Goal: Entertainment & Leisure: Consume media (video, audio)

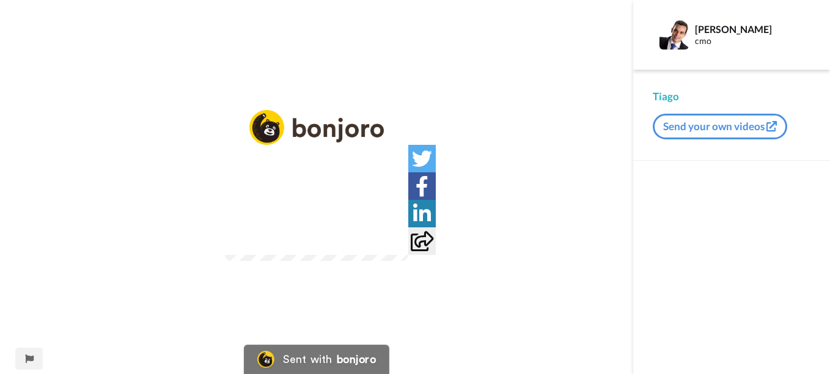
click at [564, 110] on div "Play/Pause 0:13 / 1:52" at bounding box center [316, 194] width 633 height 169
click at [309, 229] on icon "Play/Pause" at bounding box center [317, 215] width 32 height 58
click at [309, 229] on icon at bounding box center [317, 215] width 32 height 32
click at [225, 255] on div "1:12 / 1:52" at bounding box center [316, 242] width 183 height 26
click at [312, 205] on icon at bounding box center [317, 215] width 32 height 32
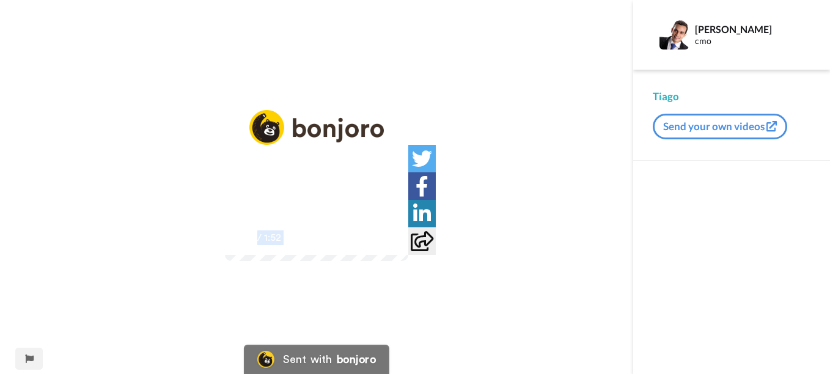
drag, startPoint x: 378, startPoint y: 341, endPoint x: 120, endPoint y: 339, distance: 258.0
click at [225, 255] on div "1:14 / 1:52" at bounding box center [316, 242] width 183 height 26
click at [322, 218] on icon at bounding box center [317, 215] width 32 height 32
click at [575, 110] on div "Play/Pause 1:35 / 1:52" at bounding box center [316, 194] width 633 height 169
click at [304, 222] on icon at bounding box center [317, 215] width 32 height 32
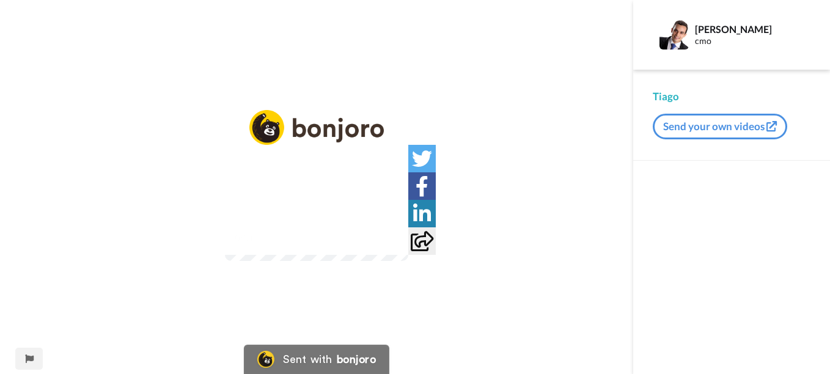
click at [225, 255] on div "0:01 / 1:52" at bounding box center [316, 242] width 183 height 26
click at [308, 224] on icon at bounding box center [317, 215] width 32 height 32
click at [309, 213] on icon at bounding box center [317, 215] width 32 height 32
click at [225, 255] on div "0:07 / 1:52" at bounding box center [316, 242] width 183 height 26
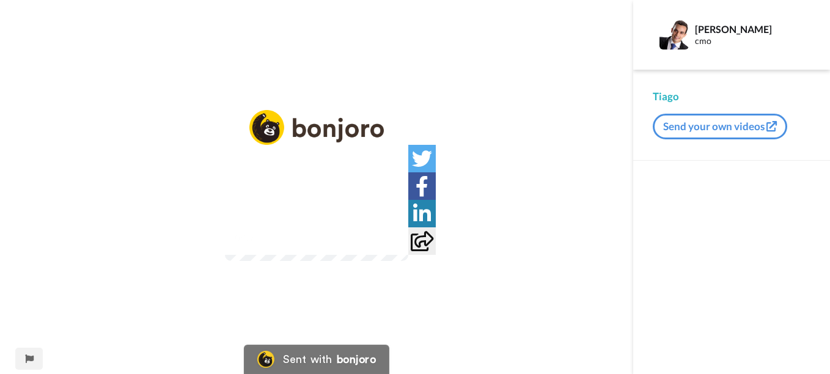
drag, startPoint x: 193, startPoint y: 355, endPoint x: 223, endPoint y: 342, distance: 32.4
click at [223, 279] on div "Play/Pause 0:07 / 1:52" at bounding box center [316, 194] width 633 height 169
click at [327, 348] on div "Sent with bonjoro" at bounding box center [316, 359] width 145 height 29
click at [369, 261] on video at bounding box center [316, 215] width 183 height 92
click at [322, 212] on icon at bounding box center [317, 215] width 32 height 32
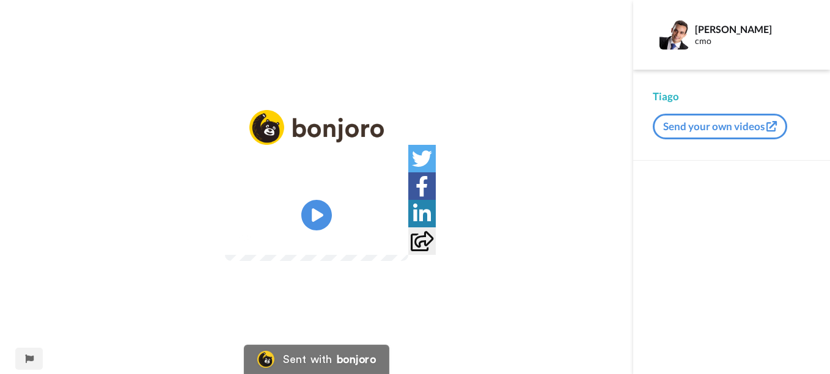
click at [300, 211] on video at bounding box center [316, 215] width 183 height 92
click at [275, 261] on div "0:06 / 1:52" at bounding box center [316, 245] width 183 height 32
drag, startPoint x: 130, startPoint y: 342, endPoint x: 241, endPoint y: 342, distance: 110.7
click at [237, 255] on div "0:06 / 1:52" at bounding box center [316, 242] width 183 height 26
drag, startPoint x: 315, startPoint y: 206, endPoint x: 308, endPoint y: 218, distance: 14.3
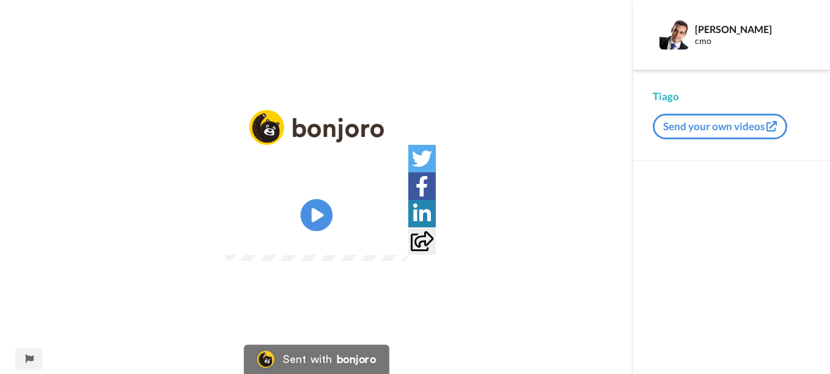
click at [315, 206] on icon at bounding box center [317, 215] width 32 height 32
click at [377, 348] on div "Sent with bonjoro" at bounding box center [316, 359] width 145 height 29
click at [361, 202] on video at bounding box center [316, 215] width 183 height 92
